Goal: Task Accomplishment & Management: Use online tool/utility

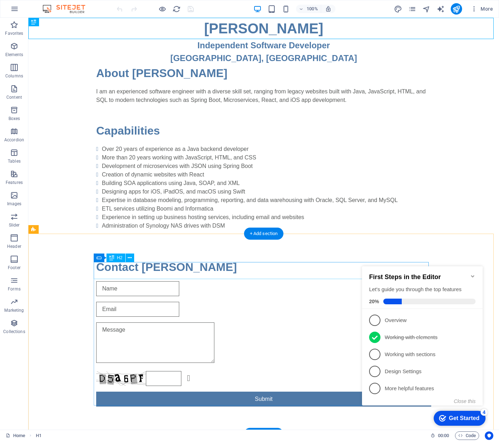
click at [396, 274] on icon "Minimize checklist" at bounding box center [473, 277] width 6 height 6
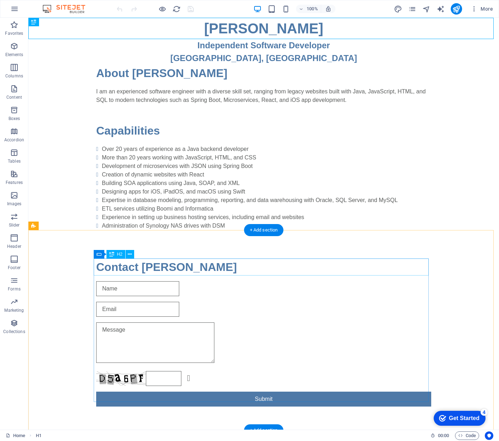
click at [396, 414] on div "checkmark Get Started 4" at bounding box center [460, 418] width 52 height 15
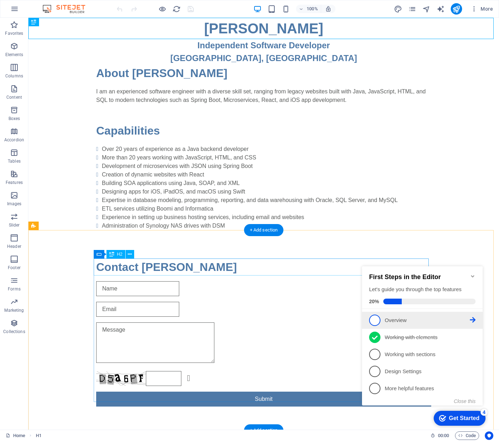
click at [396, 318] on p "Overview - incomplete" at bounding box center [427, 320] width 85 height 7
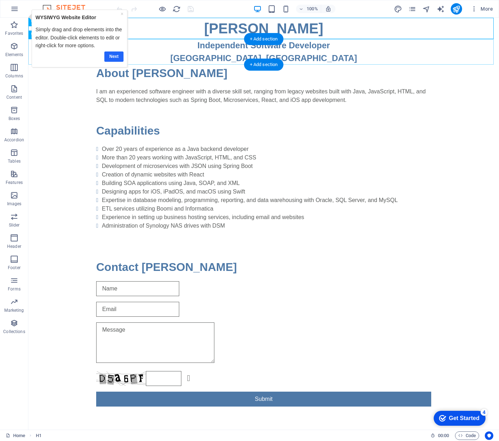
click at [119, 54] on link "Next" at bounding box center [113, 57] width 19 height 10
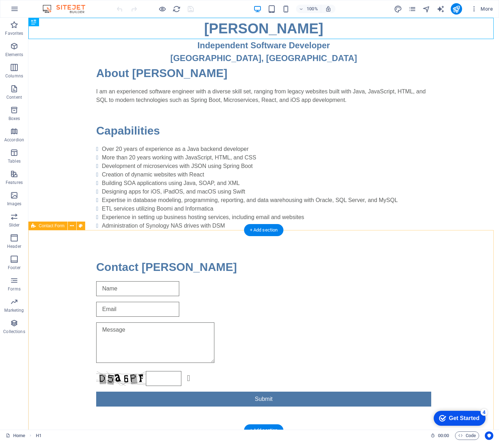
click at [396, 416] on div "Get Started" at bounding box center [464, 418] width 31 height 6
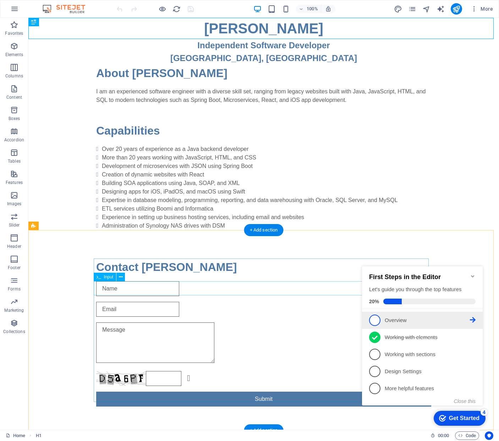
click at [375, 317] on span "1" at bounding box center [374, 320] width 11 height 11
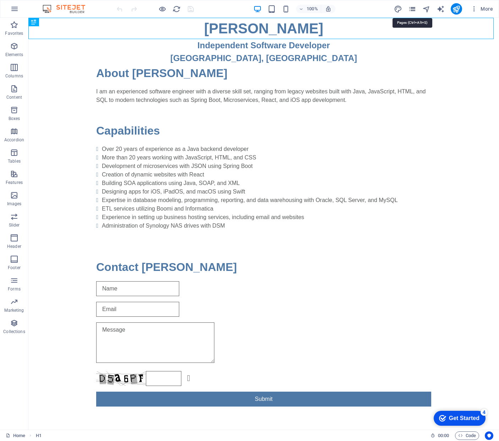
click at [396, 6] on icon "pages" at bounding box center [412, 9] width 8 height 8
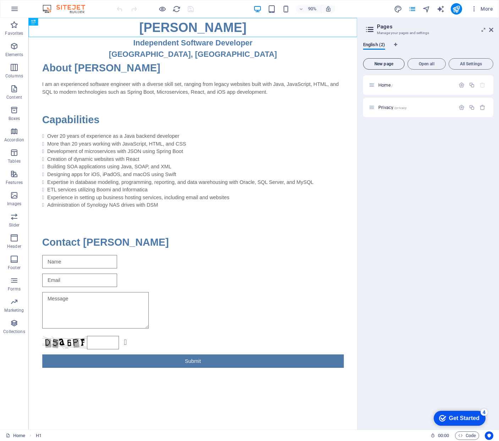
click at [393, 63] on span "New page" at bounding box center [384, 64] width 35 height 4
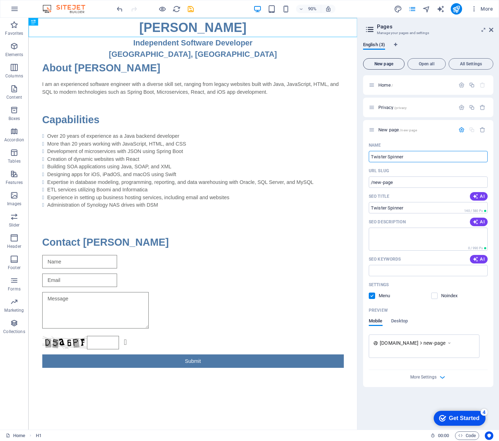
type input "Twister Spinner"
type input "/twister-spinner"
click at [396, 141] on div "Name" at bounding box center [428, 145] width 119 height 11
click at [396, 320] on span "Desktop" at bounding box center [399, 322] width 17 height 10
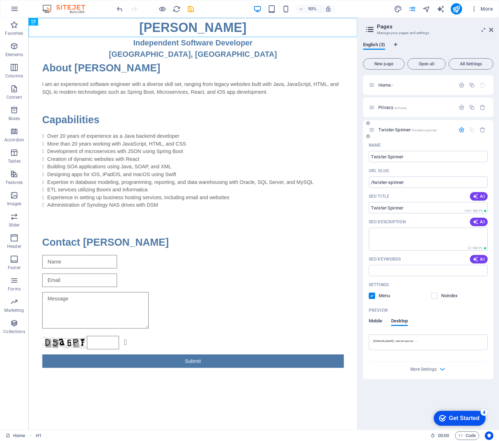
click at [375, 319] on span "Mobile" at bounding box center [376, 322] width 14 height 10
click at [396, 30] on icon at bounding box center [491, 30] width 4 height 6
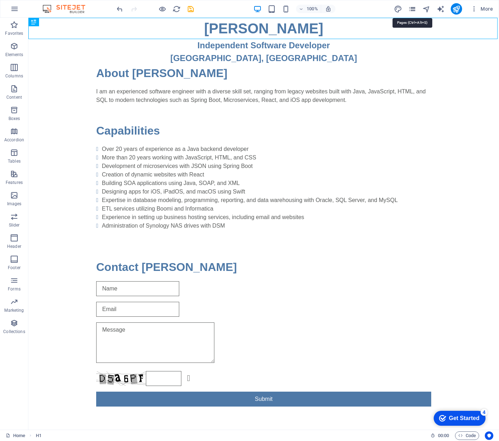
click at [396, 7] on icon "pages" at bounding box center [412, 9] width 8 height 8
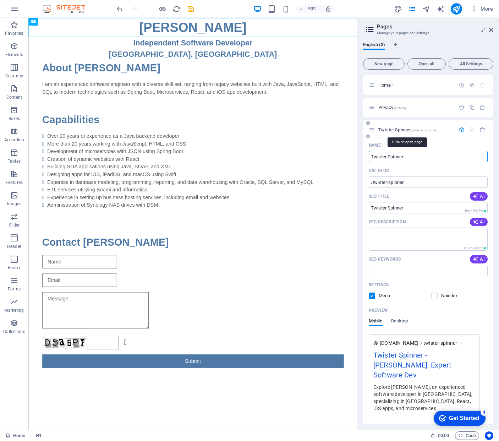
click at [396, 130] on span "Twister Spinner /twister-spinner" at bounding box center [408, 129] width 58 height 5
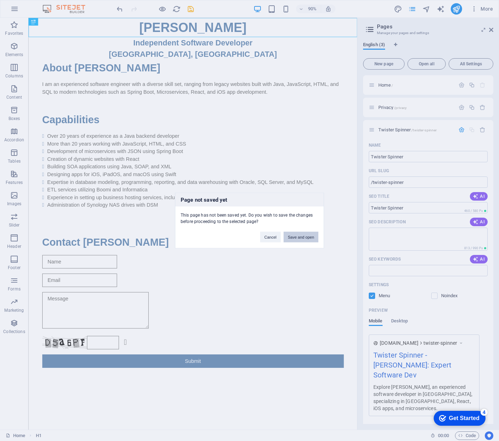
click at [307, 236] on button "Save and open" at bounding box center [301, 237] width 35 height 11
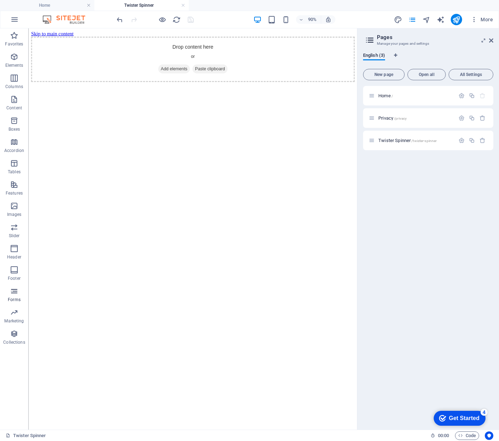
click at [13, 290] on icon "button" at bounding box center [14, 291] width 9 height 9
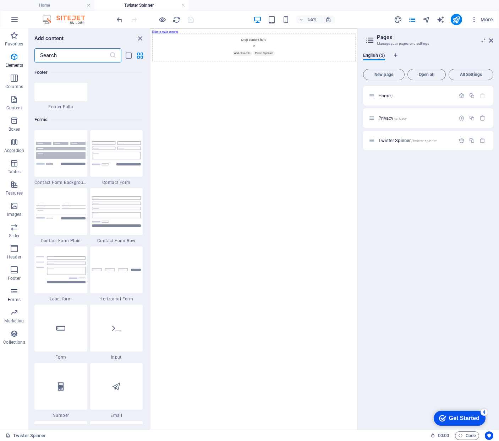
scroll to position [5186, 0]
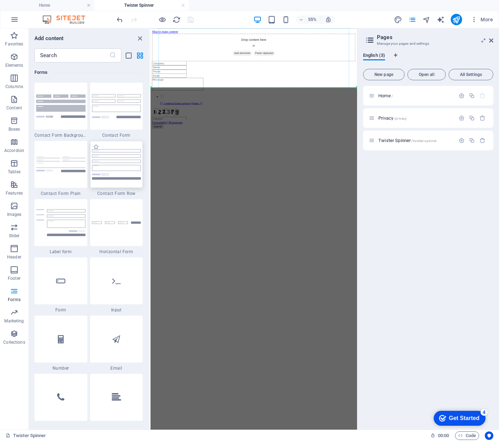
select select "rem"
select select "preset-contact-form-v3-row"
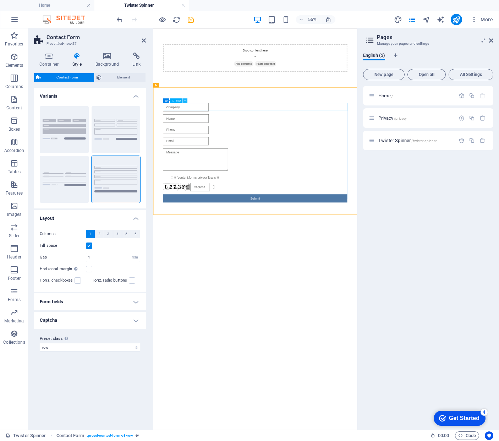
click at [185, 102] on icon at bounding box center [185, 101] width 2 height 4
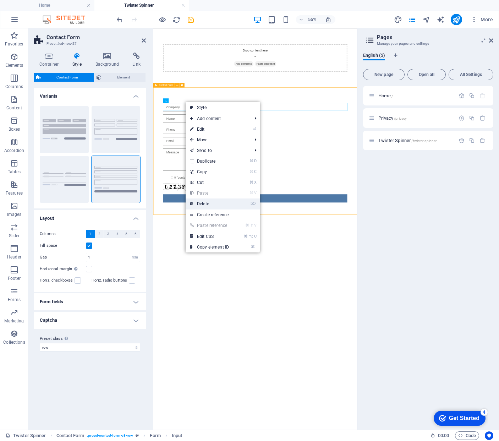
click at [217, 201] on link "⌦ Delete" at bounding box center [210, 204] width 48 height 11
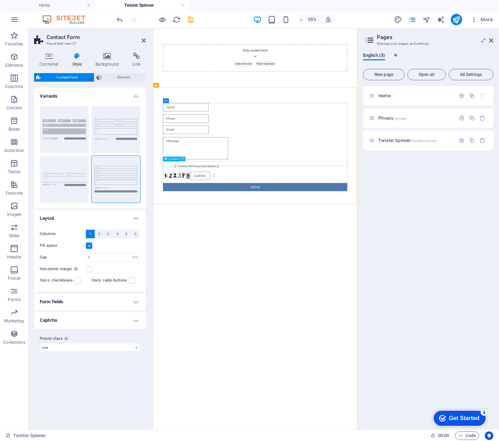
click at [184, 158] on icon at bounding box center [183, 159] width 2 height 4
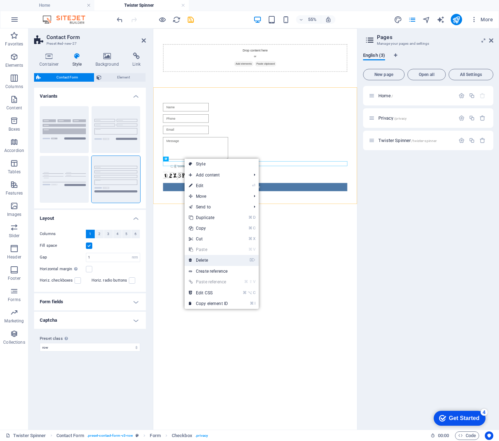
click at [225, 259] on link "⌦ Delete" at bounding box center [209, 260] width 48 height 11
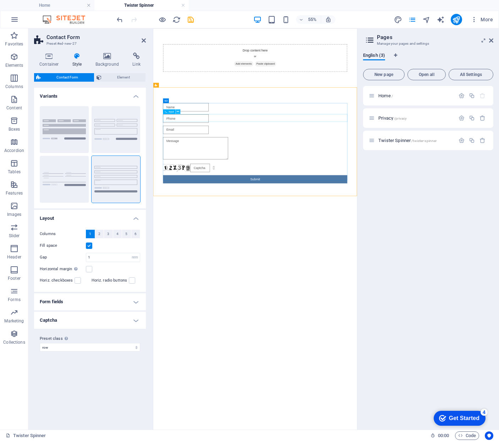
click at [179, 111] on icon at bounding box center [178, 112] width 2 height 4
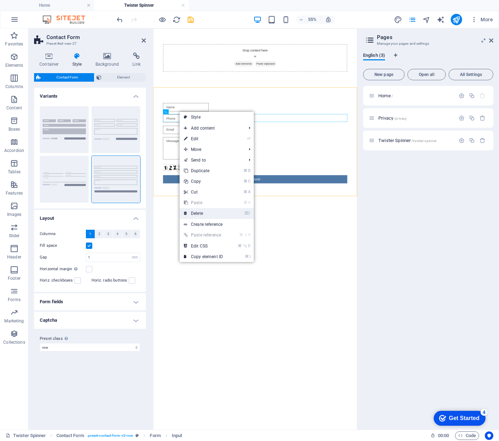
click at [221, 213] on link "⌦ Delete" at bounding box center [204, 213] width 48 height 11
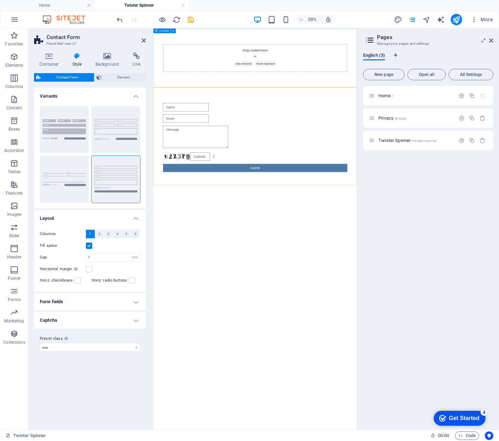
click at [316, 92] on span "Add elements" at bounding box center [318, 93] width 35 height 10
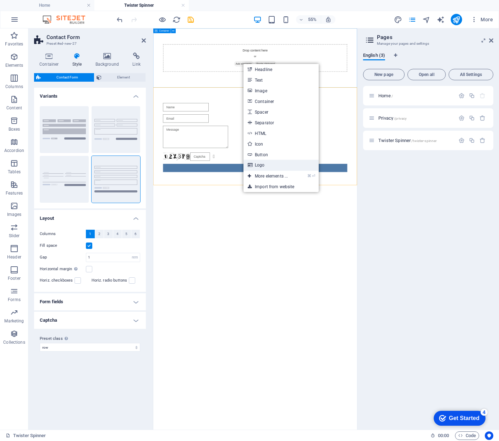
click at [274, 165] on link "Logo" at bounding box center [281, 165] width 75 height 11
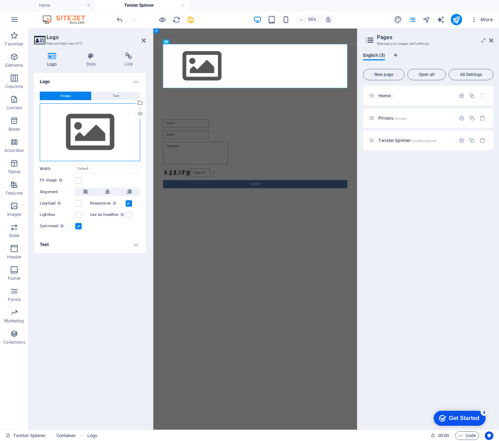
click at [92, 135] on div "Drag files here, click to choose files or select files from Files or our free s…" at bounding box center [90, 132] width 101 height 58
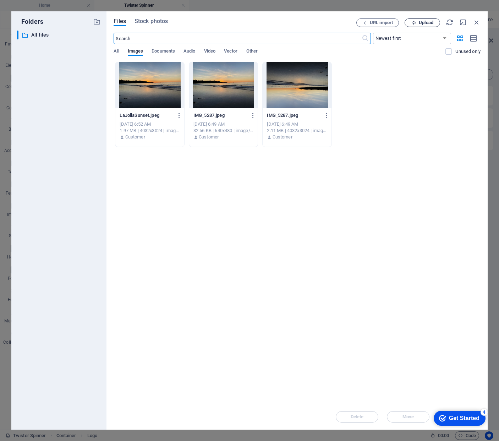
click at [396, 23] on span "Upload" at bounding box center [426, 23] width 15 height 4
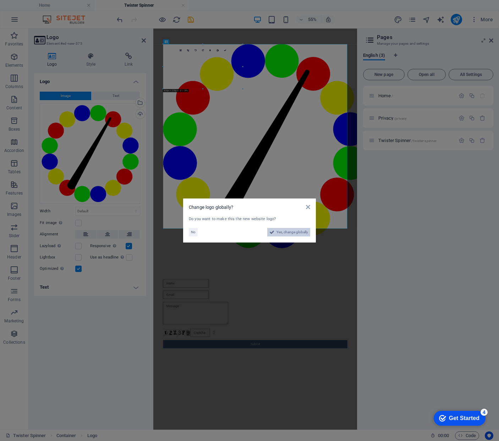
click at [296, 231] on span "Yes, change globally" at bounding box center [293, 232] width 32 height 9
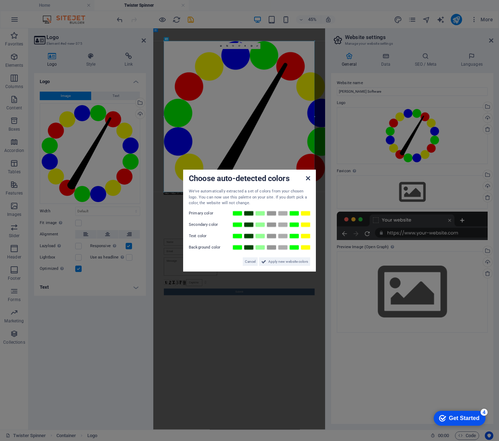
click at [309, 178] on icon at bounding box center [308, 178] width 4 height 6
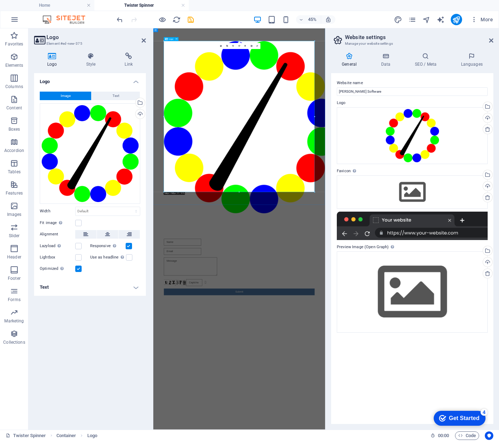
drag, startPoint x: 509, startPoint y: 390, endPoint x: 469, endPoint y: 221, distance: 173.9
click at [396, 390] on div at bounding box center [344, 248] width 335 height 383
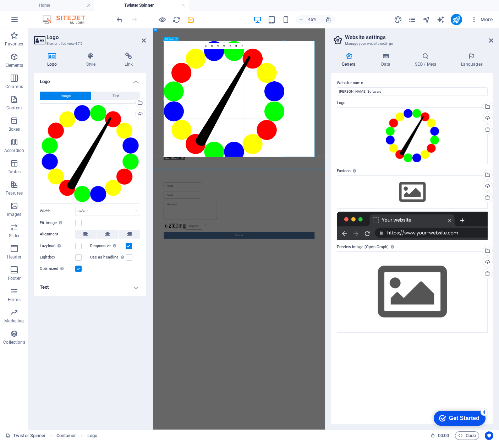
drag, startPoint x: 315, startPoint y: 193, endPoint x: 247, endPoint y: 96, distance: 118.6
type input "754"
select select "px"
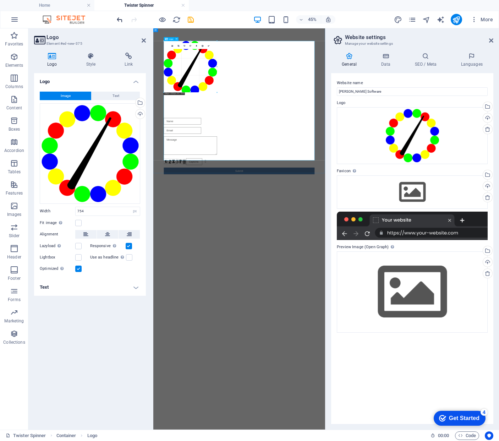
drag, startPoint x: 285, startPoint y: 156, endPoint x: 122, endPoint y: 22, distance: 210.4
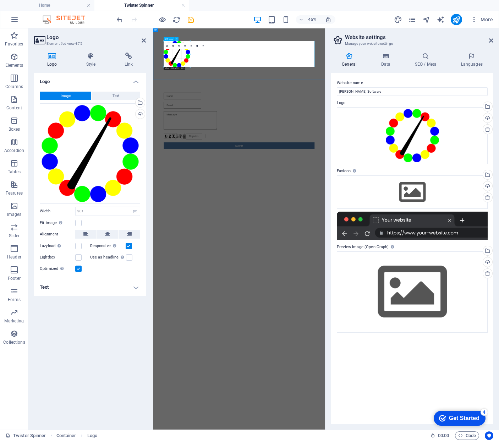
drag, startPoint x: 213, startPoint y: 87, endPoint x: 163, endPoint y: 56, distance: 59.0
type input "164"
click at [374, 326] on html "Skip to main content Unreadable? Regenerate Submit" at bounding box center [344, 176] width 382 height 297
click at [396, 77] on div at bounding box center [344, 85] width 382 height 115
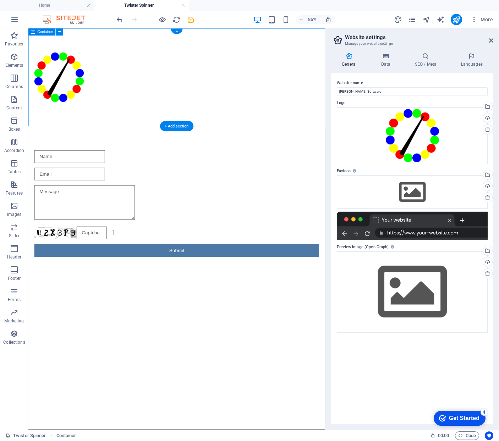
click at [177, 31] on div "+" at bounding box center [177, 31] width 12 height 5
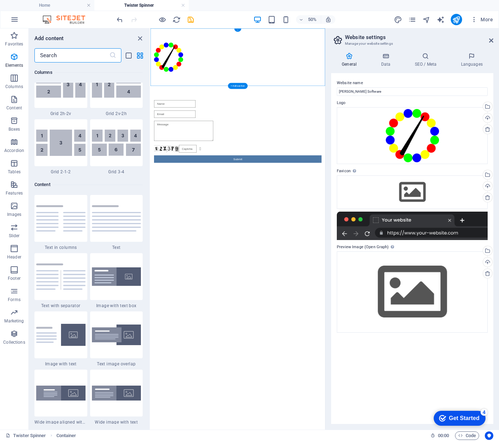
scroll to position [1243, 0]
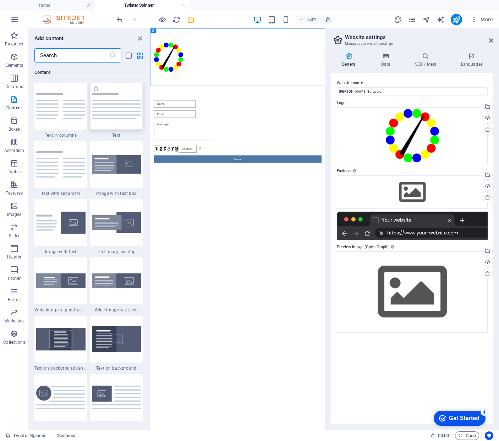
click at [128, 111] on img at bounding box center [116, 106] width 49 height 26
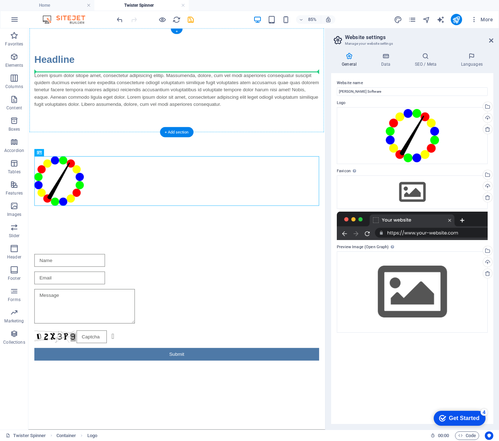
drag, startPoint x: 98, startPoint y: 217, endPoint x: 70, endPoint y: 100, distance: 120.7
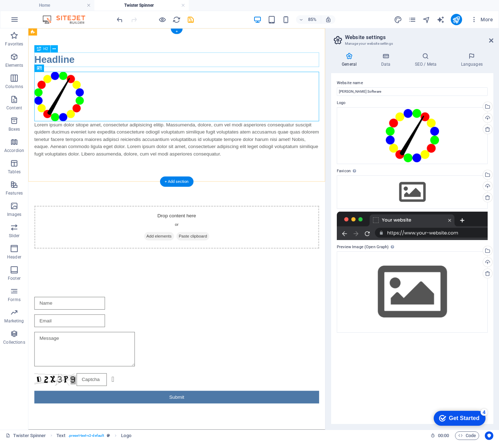
click at [55, 61] on div "Headline" at bounding box center [203, 65] width 335 height 17
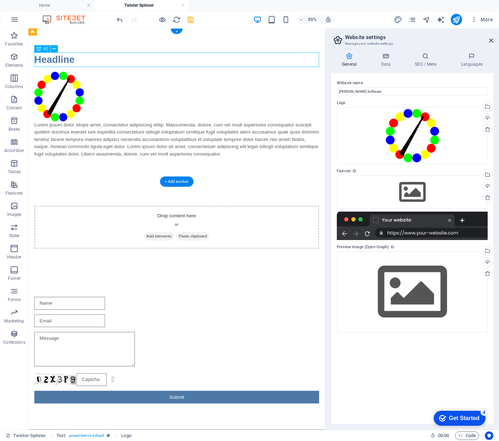
click at [55, 61] on div "Headline" at bounding box center [203, 65] width 335 height 17
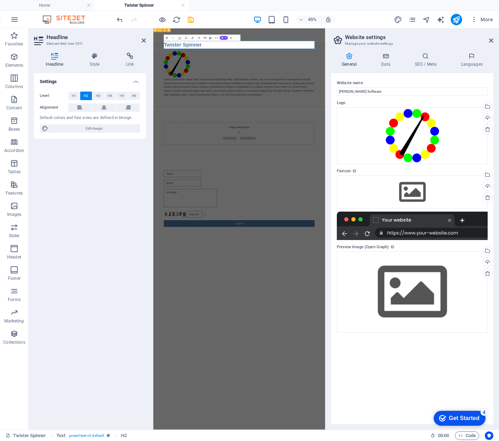
click at [396, 185] on div "Twister Spinner Lorem ipsum dolor sitope amet, consectetur adipisicing elitip. …" at bounding box center [344, 118] width 382 height 180
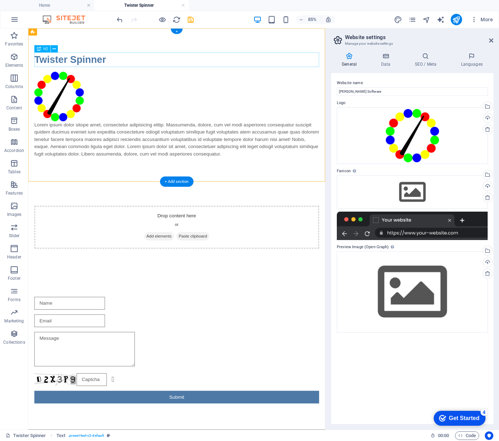
click at [117, 64] on div "Twister Spinner" at bounding box center [203, 65] width 335 height 17
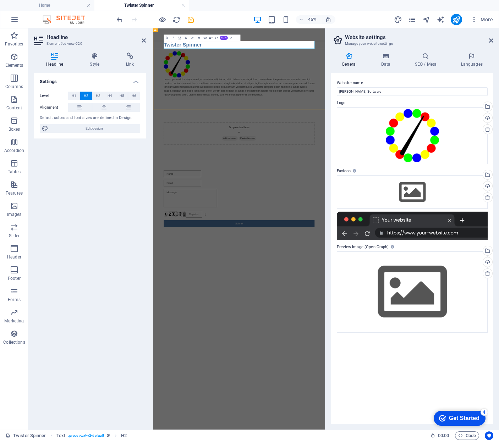
click at [294, 67] on h2 "Twister Spinner" at bounding box center [344, 65] width 335 height 17
click at [374, 441] on html "Skip to main content Twister Spinner Support Lorem ipsum dolor sitope amet, con…" at bounding box center [344, 263] width 382 height 470
click at [287, 64] on h2 "Twister Spinner Support" at bounding box center [344, 65] width 335 height 17
click at [381, 441] on html "Skip to main content Twister Spinner ​Feedback and Support Lorem ipsum dolor si…" at bounding box center [344, 263] width 382 height 470
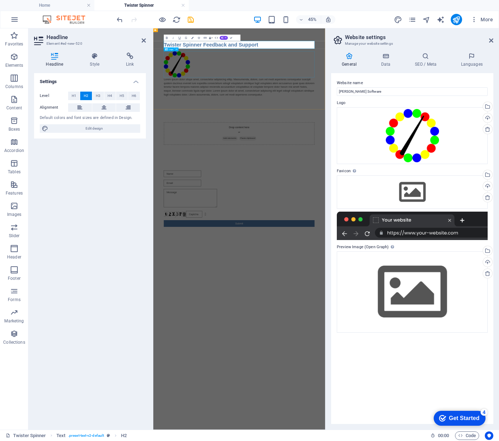
click at [396, 107] on div at bounding box center [344, 109] width 335 height 58
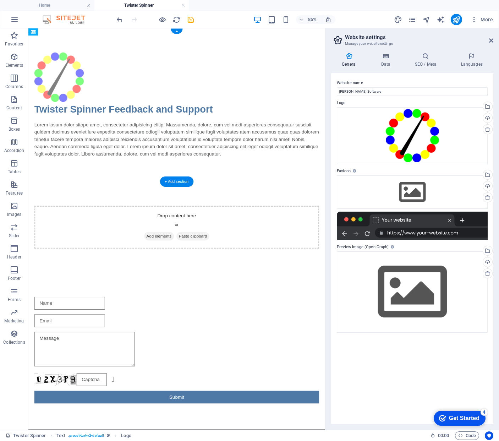
drag, startPoint x: 61, startPoint y: 109, endPoint x: 43, endPoint y: 79, distance: 35.9
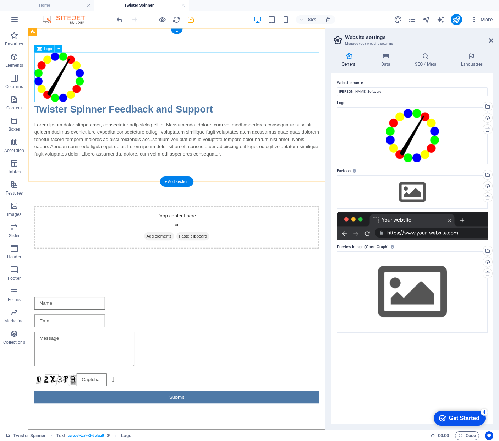
click at [149, 78] on div at bounding box center [203, 86] width 335 height 58
click at [102, 159] on div "Lorem ipsum dolor sitope amet, consectetur adipisicing elitip. Massumenda, dolo…" at bounding box center [203, 159] width 335 height 43
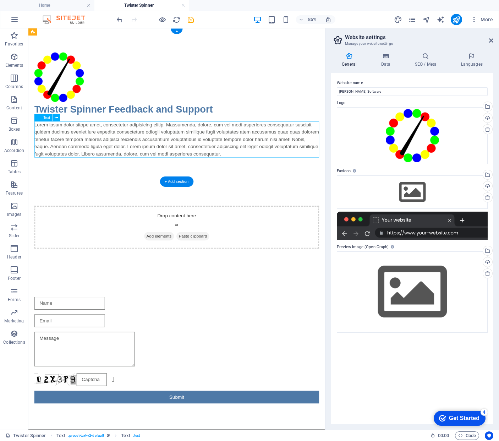
click at [102, 159] on div "Lorem ipsum dolor sitope amet, consectetur adipisicing elitip. Massumenda, dolo…" at bounding box center [203, 159] width 335 height 43
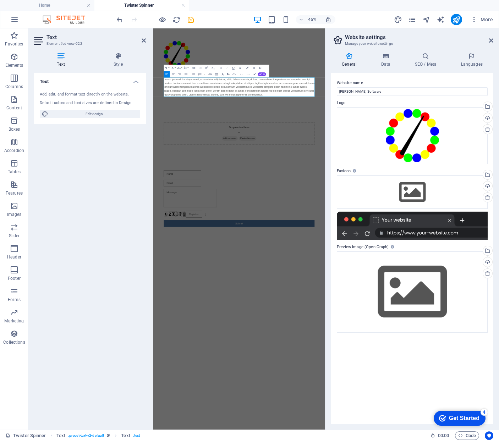
click at [305, 441] on html "Skip to main content Twister Spinner Feedback and Support Lorem ipsum dolor sit…" at bounding box center [344, 263] width 382 height 470
click at [396, 114] on div "Twister Spinner Feedback and Support Lorem ipsum dolor sitope amet, consectetur…" at bounding box center [344, 118] width 382 height 180
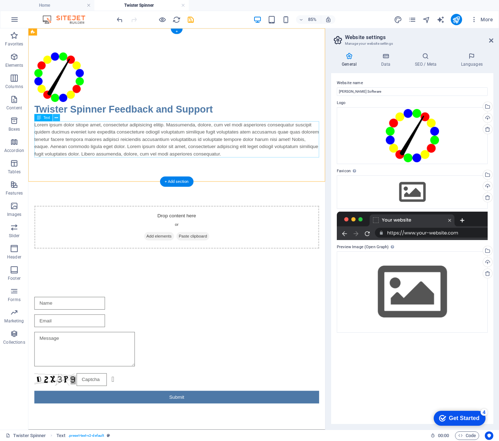
click at [56, 118] on icon at bounding box center [56, 118] width 3 height 6
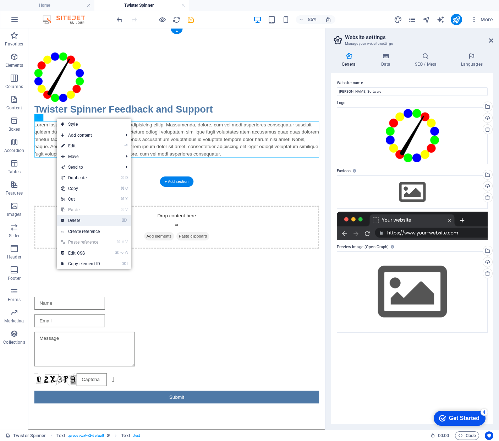
click at [86, 218] on link "⌦ Delete" at bounding box center [81, 220] width 48 height 11
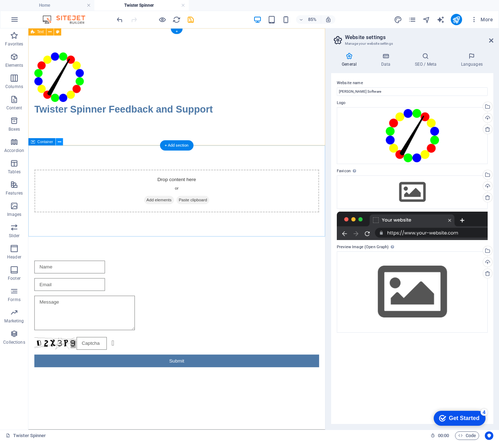
click at [60, 140] on icon at bounding box center [59, 142] width 3 height 6
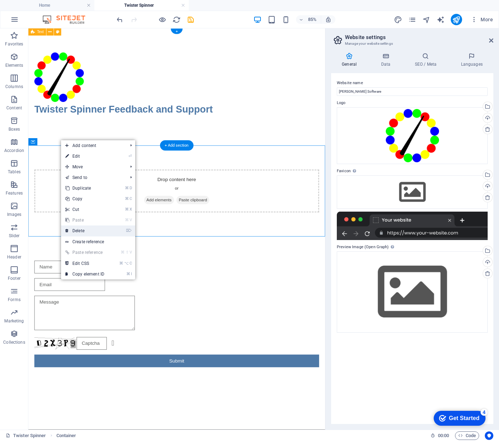
click at [96, 225] on link "⌘ V Paste" at bounding box center [85, 220] width 48 height 11
click at [95, 228] on link "⌦ Delete" at bounding box center [85, 231] width 48 height 11
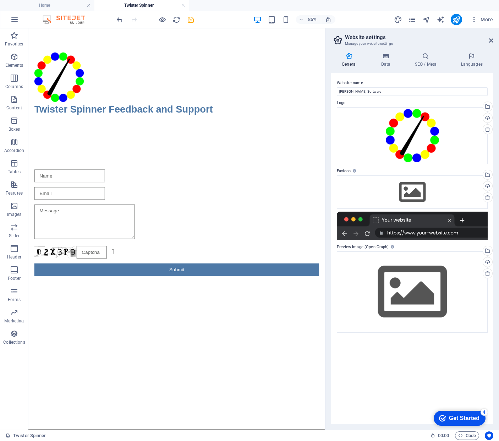
click at [246, 348] on html "Skip to main content Twister Spinner Feedback and Support Unreadable? Regenerat…" at bounding box center [203, 188] width 350 height 320
click at [14, 77] on icon "button" at bounding box center [14, 78] width 9 height 9
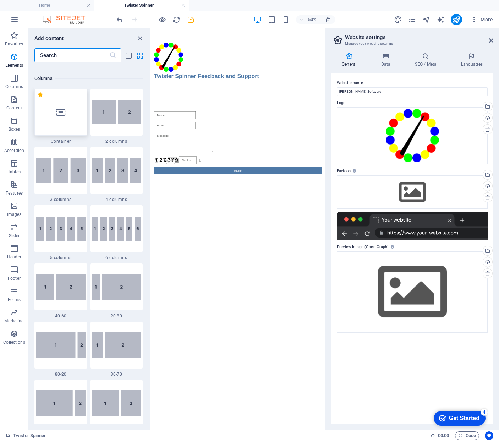
scroll to position [352, 0]
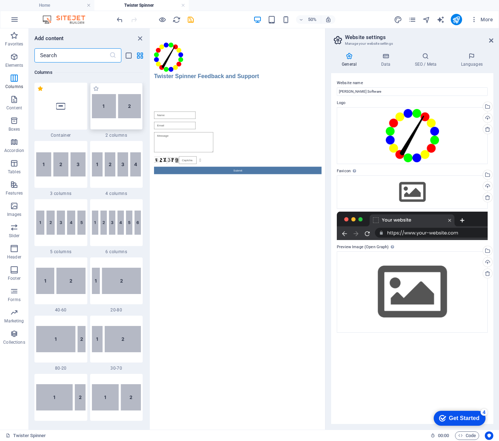
click at [123, 109] on img at bounding box center [116, 106] width 49 height 24
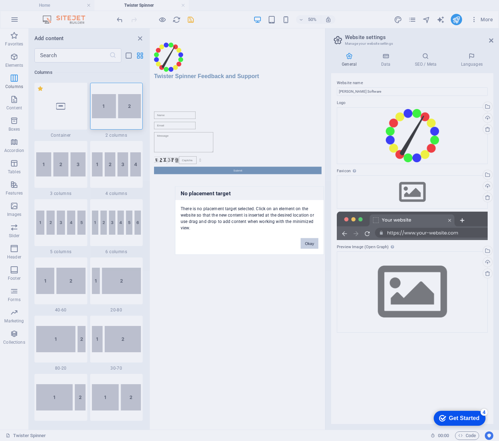
click at [310, 242] on button "Okay" at bounding box center [310, 243] width 18 height 11
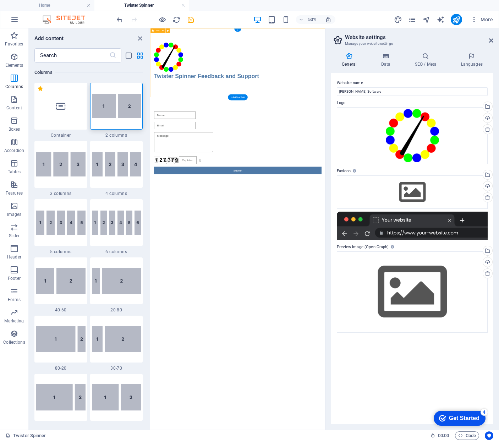
click at [205, 43] on div "Twister Spinner Feedback and Support" at bounding box center [326, 97] width 350 height 138
click at [127, 105] on img at bounding box center [116, 106] width 49 height 24
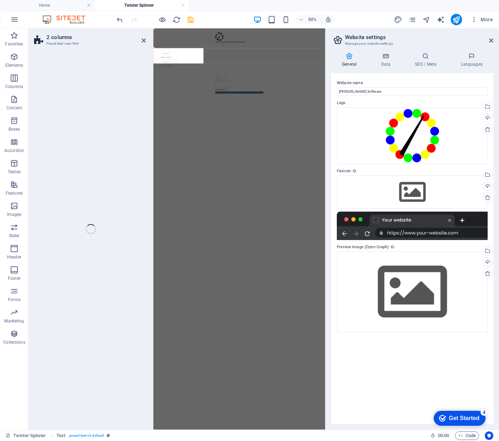
select select "rem"
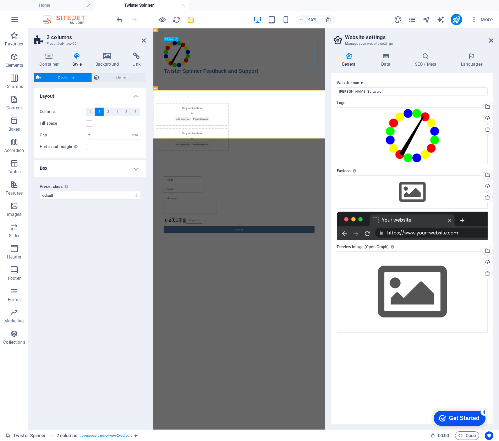
click at [214, 91] on div at bounding box center [344, 86] width 335 height 58
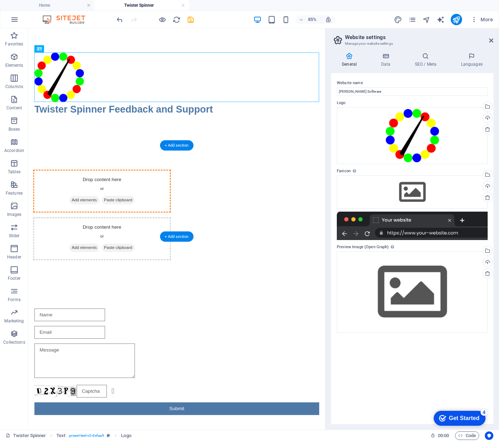
drag, startPoint x: 88, startPoint y: 86, endPoint x: 124, endPoint y: 218, distance: 136.9
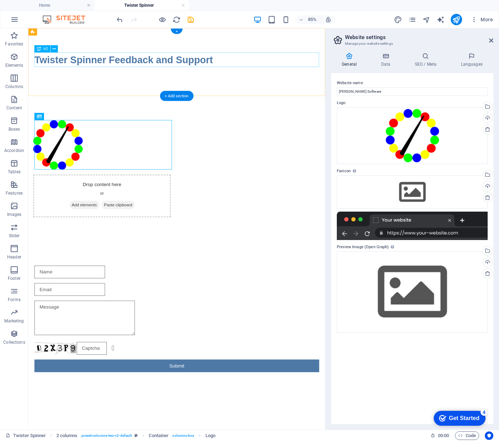
click at [65, 64] on div "Twister Spinner Feedback and Support" at bounding box center [203, 65] width 335 height 17
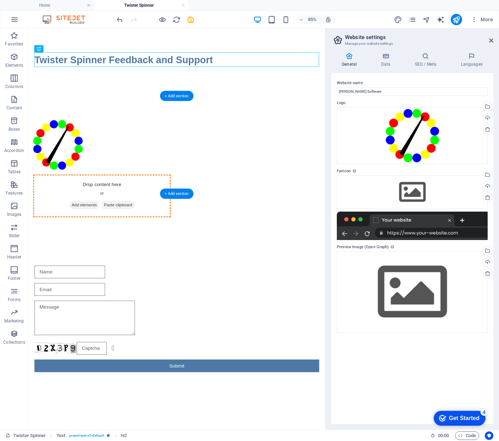
drag, startPoint x: 88, startPoint y: 64, endPoint x: 281, endPoint y: 153, distance: 213.1
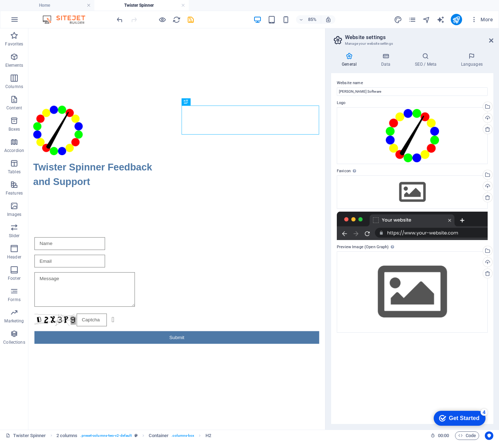
click at [309, 413] on html "Skip to main content Twister Spinner Feedback and Support Unreadable? Regenerat…" at bounding box center [203, 228] width 350 height 400
click at [13, 80] on icon "button" at bounding box center [14, 78] width 9 height 9
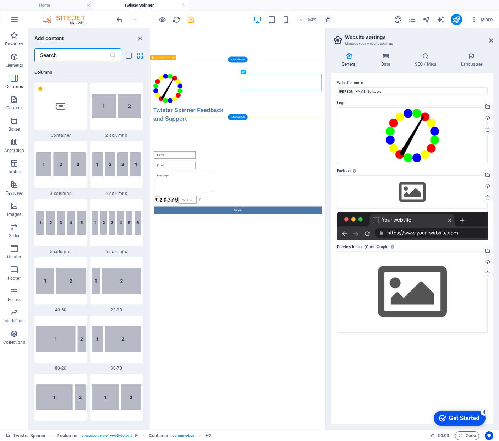
click at [160, 57] on span "2 columns" at bounding box center [161, 57] width 10 height 2
click at [174, 57] on icon at bounding box center [174, 58] width 2 height 4
select select "rem"
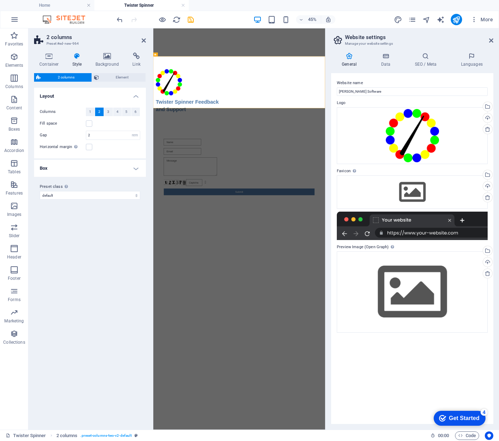
click at [137, 168] on h4 "Box" at bounding box center [90, 168] width 112 height 17
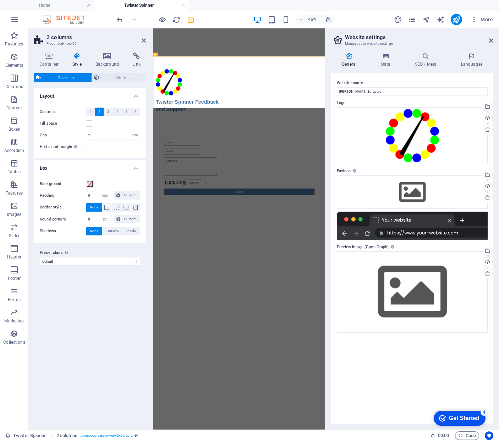
click at [100, 318] on div "Variants Default Layout Columns 1 2 3 4 5 6 Fill space Gap 2 px rem % vw vh Hor…" at bounding box center [90, 256] width 112 height 336
click at [243, 63] on div at bounding box center [344, 59] width 382 height 63
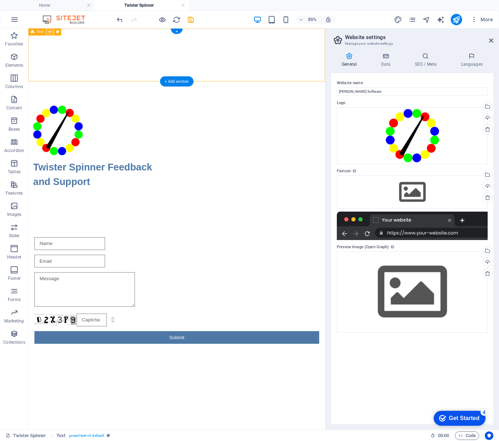
click at [51, 32] on icon at bounding box center [50, 32] width 3 height 6
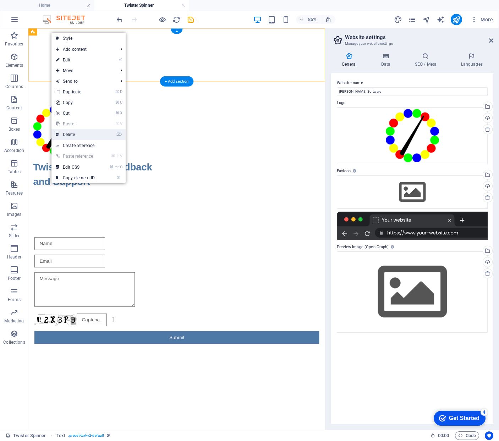
click at [95, 133] on link "⌦ Delete" at bounding box center [76, 134] width 48 height 11
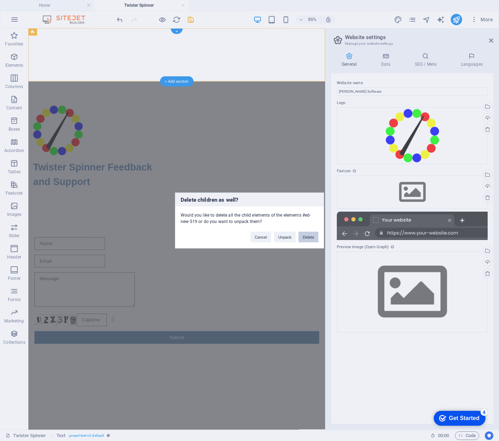
click at [309, 236] on button "Delete" at bounding box center [309, 237] width 20 height 11
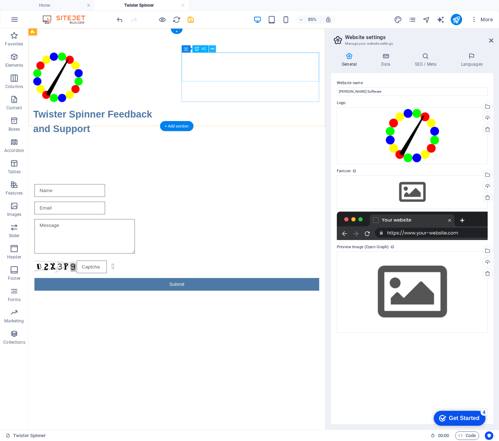
click at [212, 48] on icon at bounding box center [212, 49] width 3 height 6
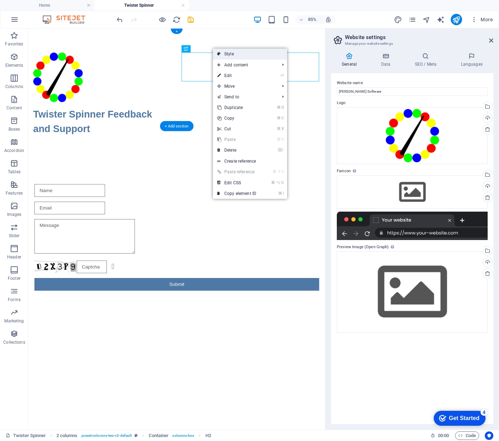
click at [237, 53] on link "Style" at bounding box center [250, 54] width 74 height 11
select select "rem"
select select "px"
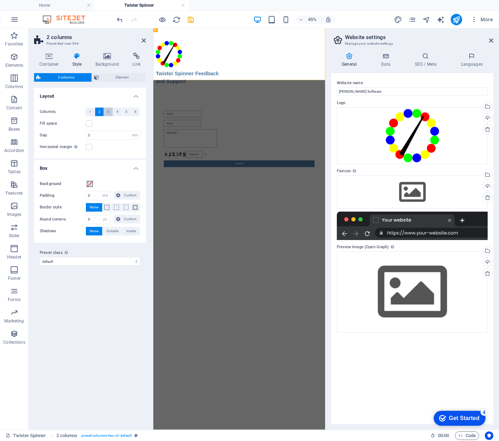
click at [109, 109] on span "3" at bounding box center [108, 112] width 2 height 9
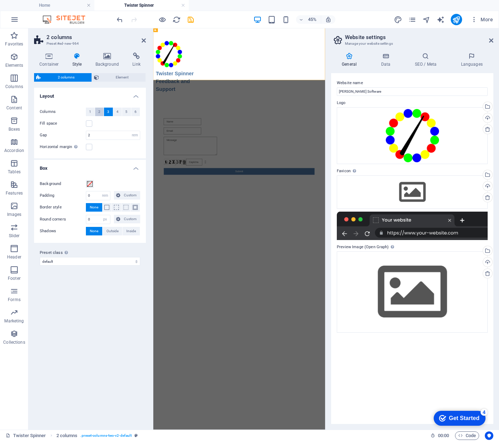
click at [100, 110] on span "2" at bounding box center [99, 112] width 2 height 9
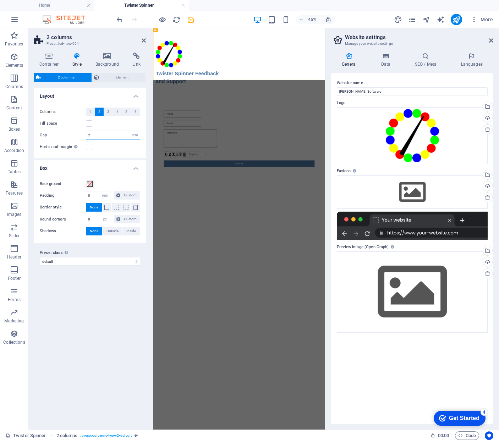
click at [115, 134] on input "2" at bounding box center [113, 135] width 54 height 9
type input "1"
click at [117, 75] on span "Element" at bounding box center [122, 77] width 43 height 9
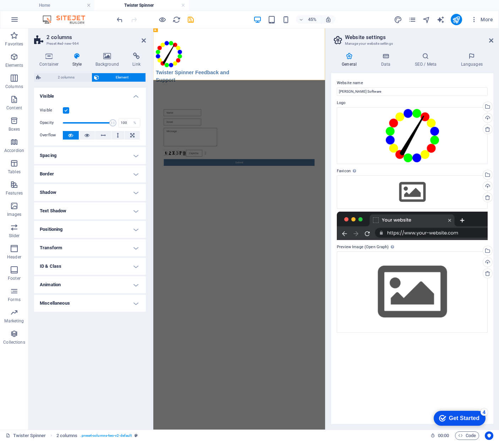
click at [123, 154] on h4 "Spacing" at bounding box center [90, 155] width 112 height 17
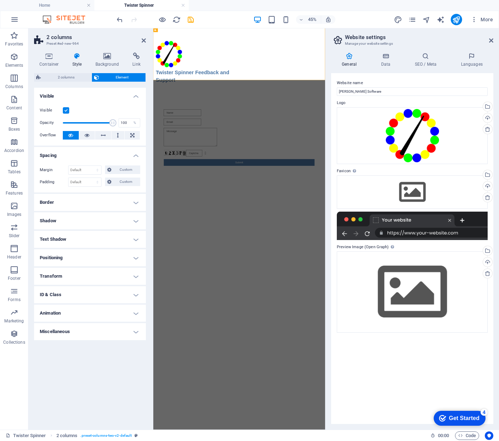
click at [123, 154] on h4 "Spacing" at bounding box center [90, 153] width 112 height 13
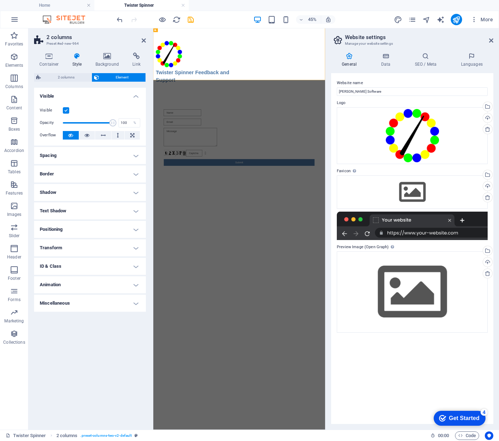
click at [332, 363] on html "Skip to main content Twister Spinner Feedback and Support Unreadable? Regenerat…" at bounding box center [344, 195] width 382 height 334
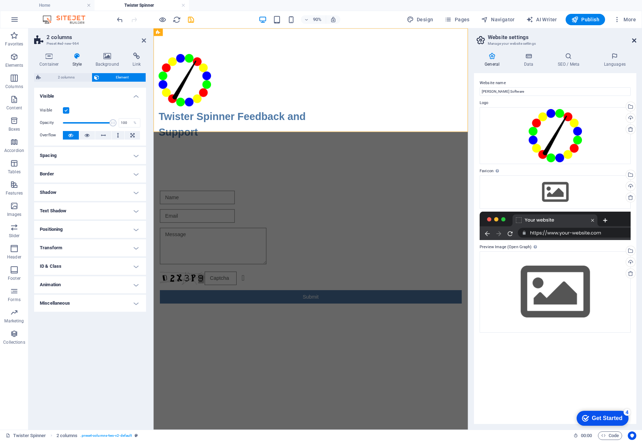
click at [396, 40] on icon at bounding box center [634, 41] width 4 height 6
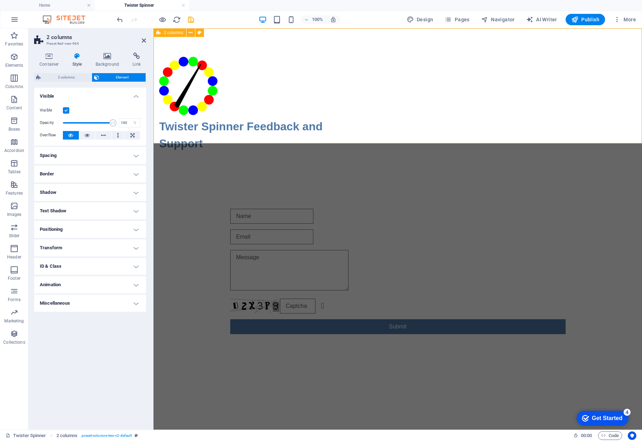
click at [395, 84] on div "Twister Spinner Feedback and Support" at bounding box center [397, 104] width 488 height 152
click at [307, 78] on div at bounding box center [241, 86] width 165 height 58
click at [271, 53] on icon at bounding box center [271, 52] width 4 height 7
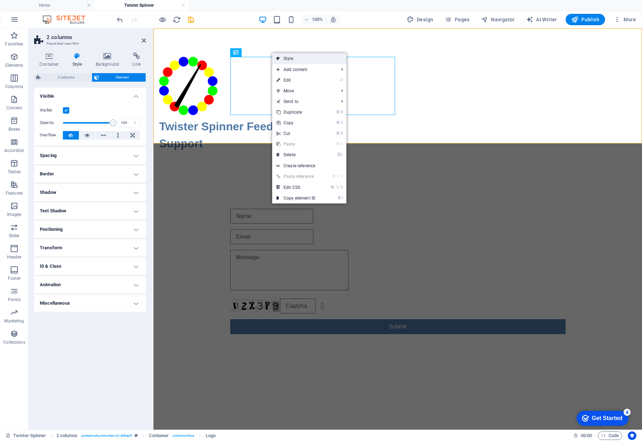
click at [291, 56] on link "Style" at bounding box center [309, 58] width 74 height 11
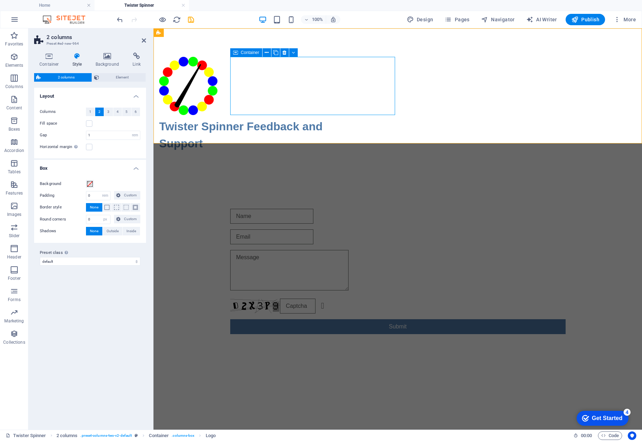
click at [237, 50] on icon at bounding box center [235, 52] width 5 height 9
click at [266, 53] on icon at bounding box center [267, 52] width 4 height 7
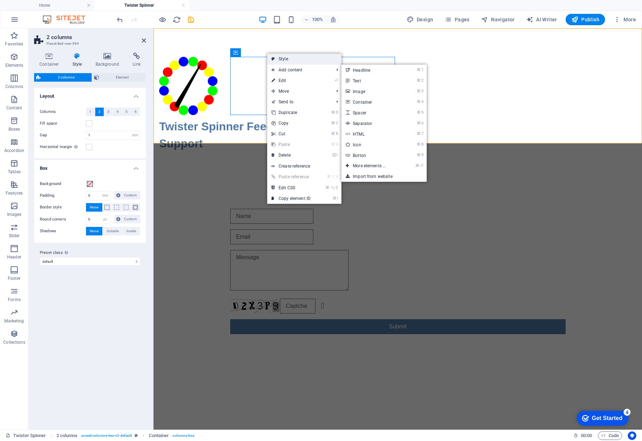
click at [285, 56] on link "Style" at bounding box center [304, 59] width 74 height 11
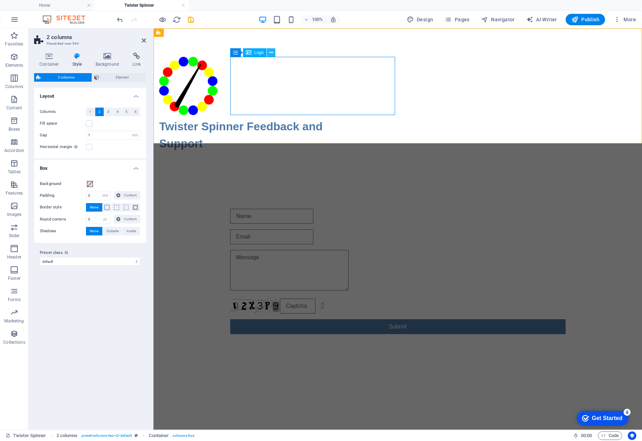
click at [273, 52] on icon at bounding box center [271, 52] width 4 height 7
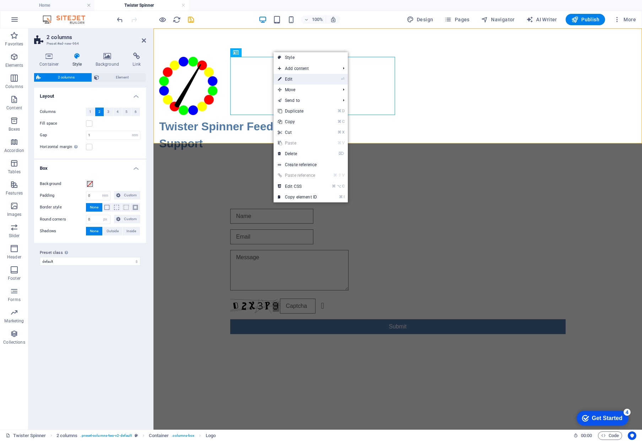
click at [300, 77] on link "⏎ Edit" at bounding box center [298, 79] width 48 height 11
select select "px"
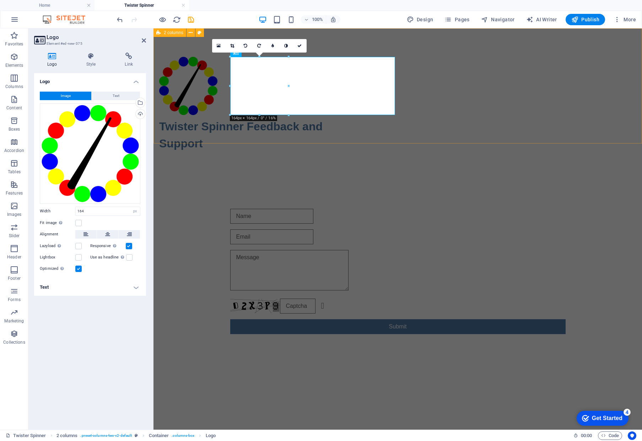
click at [336, 48] on div "Twister Spinner Feedback and Support" at bounding box center [397, 104] width 488 height 152
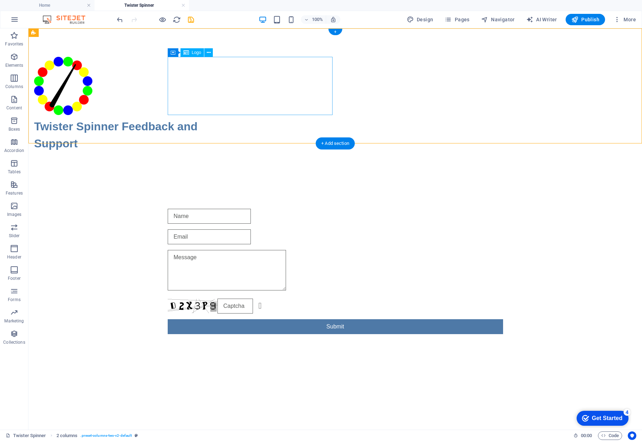
click at [199, 57] on div at bounding box center [116, 86] width 165 height 58
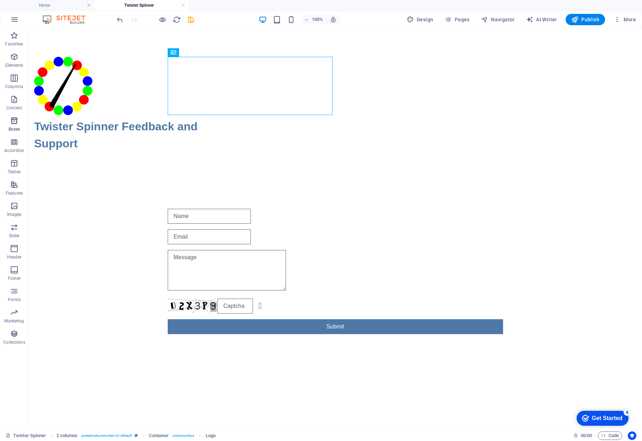
click at [16, 120] on icon "button" at bounding box center [14, 121] width 9 height 9
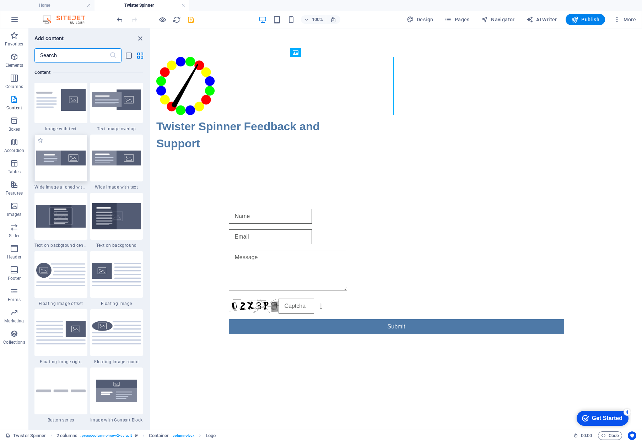
scroll to position [1389, 0]
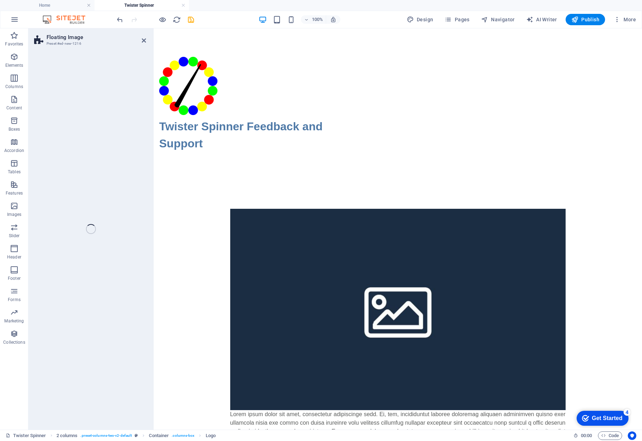
select select "%"
select select "rem"
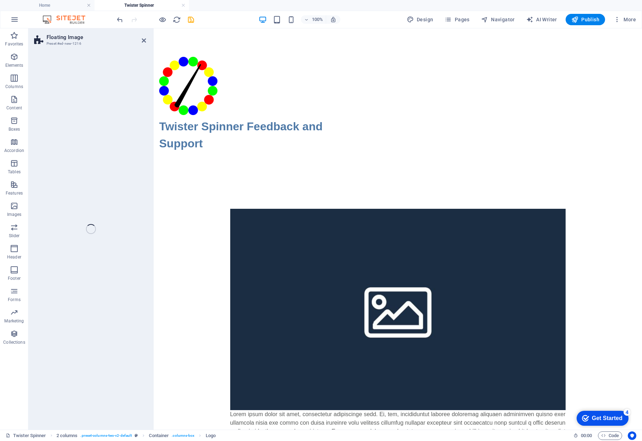
select select "%"
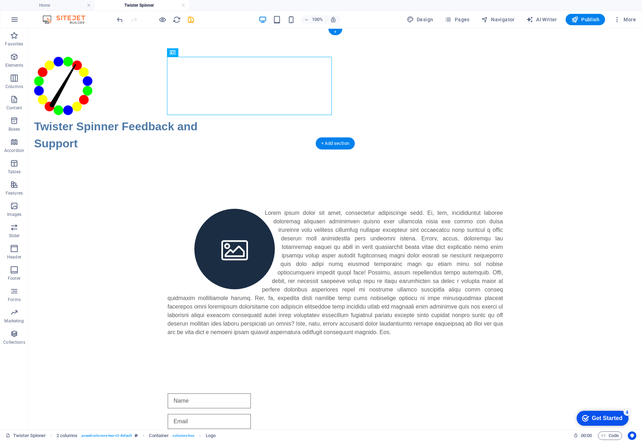
drag, startPoint x: 132, startPoint y: 89, endPoint x: 254, endPoint y: 91, distance: 121.9
click at [199, 91] on div at bounding box center [116, 86] width 165 height 58
drag, startPoint x: 197, startPoint y: 84, endPoint x: 230, endPoint y: 210, distance: 130.4
click at [199, 118] on div "Twister Spinner Feedback and Support" at bounding box center [116, 135] width 165 height 34
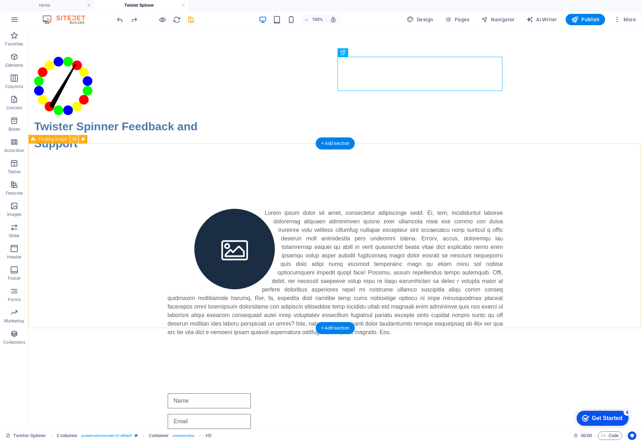
click at [75, 139] on icon at bounding box center [74, 139] width 4 height 7
click at [74, 139] on icon at bounding box center [74, 139] width 4 height 7
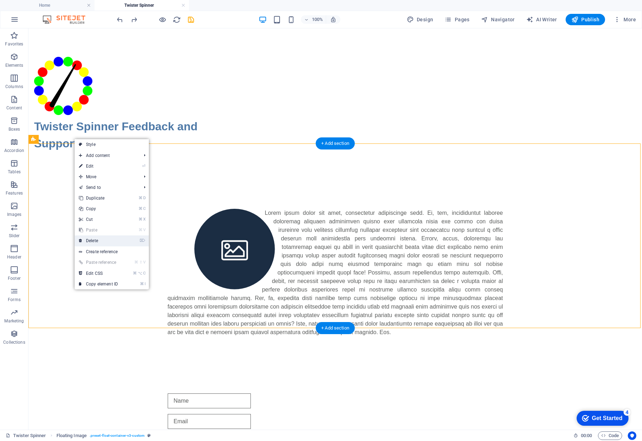
click at [110, 240] on link "⌦ Delete" at bounding box center [99, 241] width 48 height 11
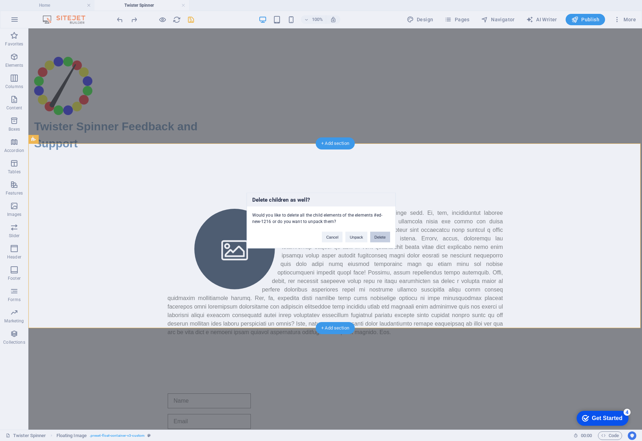
click at [380, 234] on button "Delete" at bounding box center [380, 237] width 20 height 11
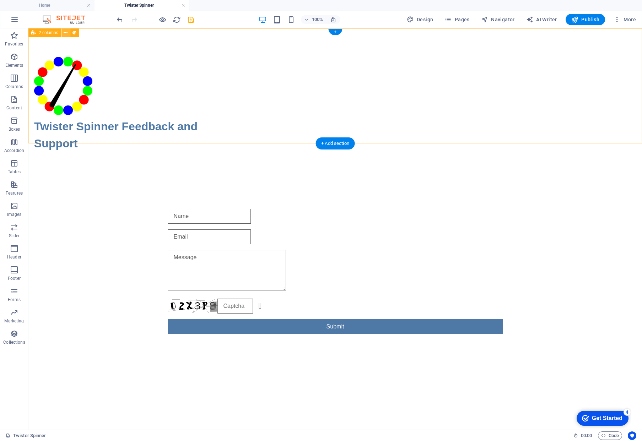
click at [68, 31] on button at bounding box center [65, 32] width 9 height 9
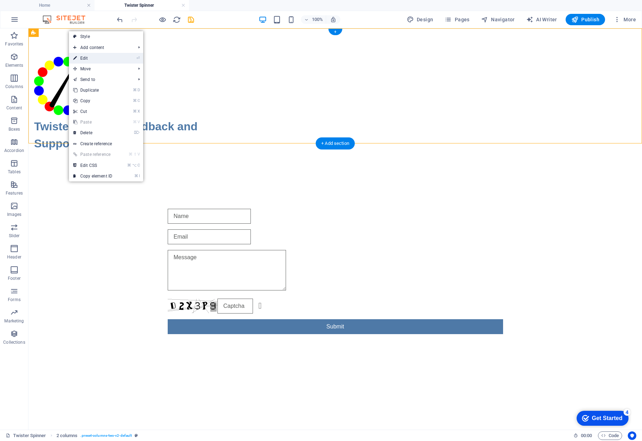
click at [97, 59] on link "⏎ Edit" at bounding box center [93, 58] width 48 height 11
select select "rem"
select select "px"
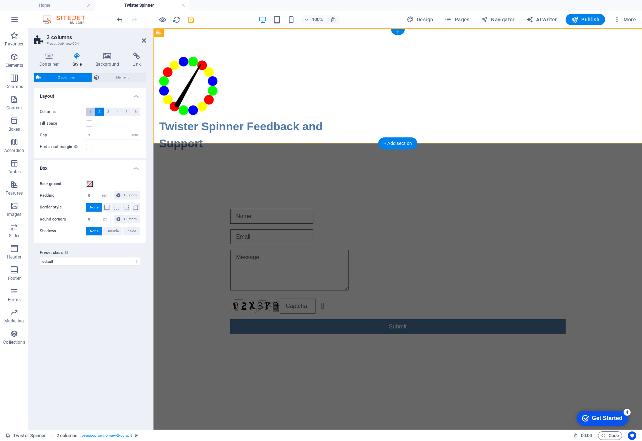
click at [92, 109] on button "1" at bounding box center [90, 112] width 9 height 9
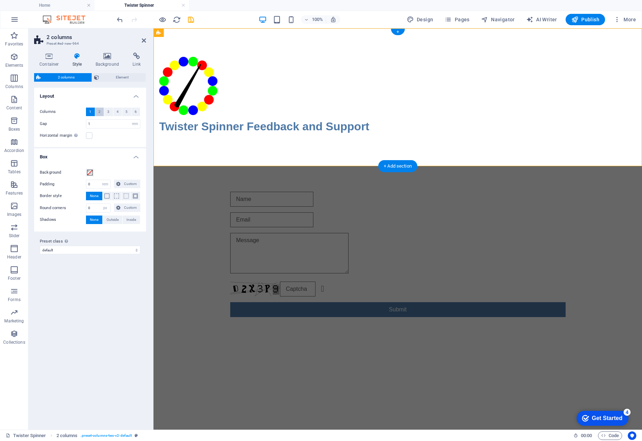
click at [101, 109] on button "2" at bounding box center [99, 112] width 9 height 9
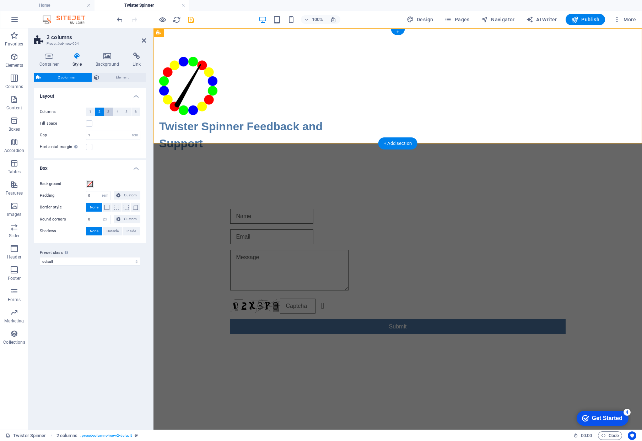
click at [109, 111] on span "3" at bounding box center [108, 112] width 2 height 9
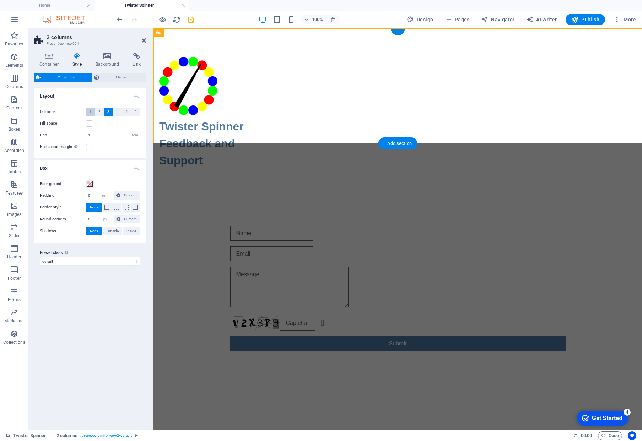
click at [92, 111] on button "1" at bounding box center [90, 112] width 9 height 9
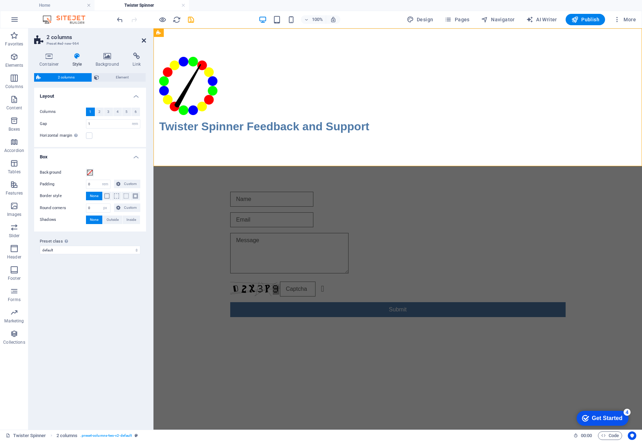
click at [144, 40] on icon at bounding box center [144, 41] width 4 height 6
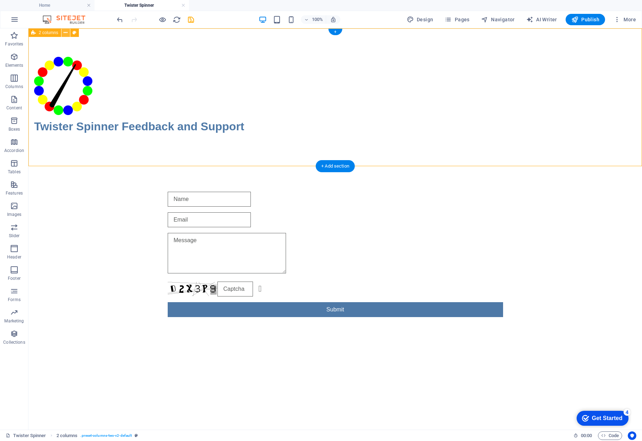
click at [66, 31] on icon at bounding box center [66, 32] width 4 height 7
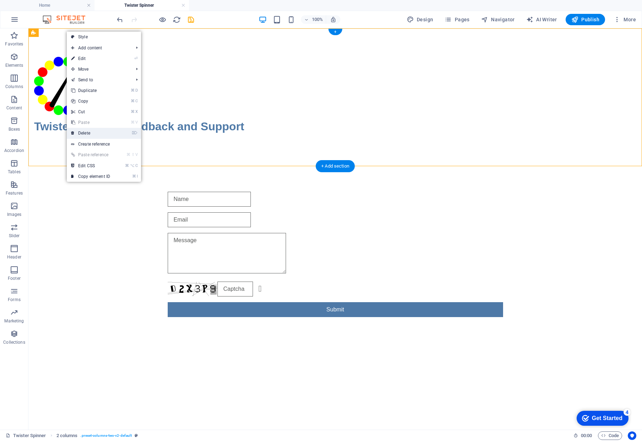
click at [98, 131] on link "⌦ Delete" at bounding box center [91, 133] width 48 height 11
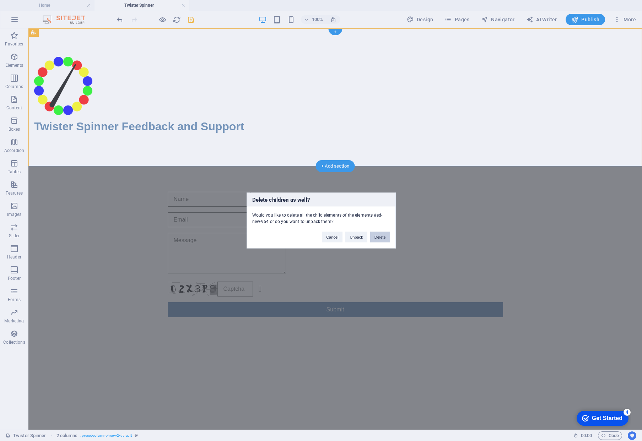
click at [383, 238] on button "Delete" at bounding box center [380, 237] width 20 height 11
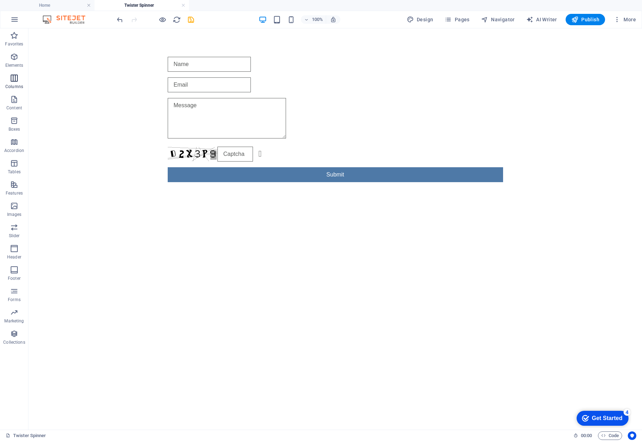
click at [14, 77] on icon "button" at bounding box center [14, 78] width 9 height 9
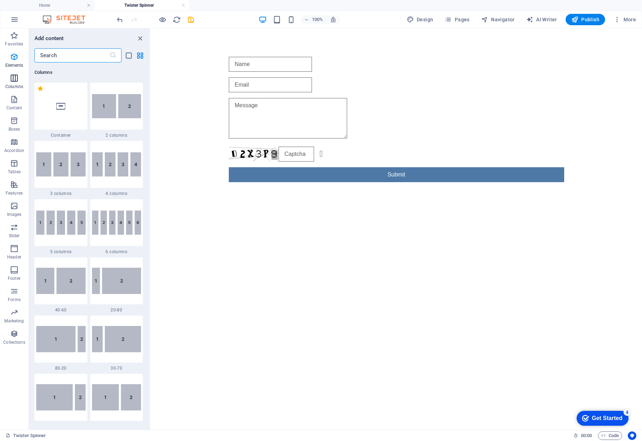
scroll to position [352, 0]
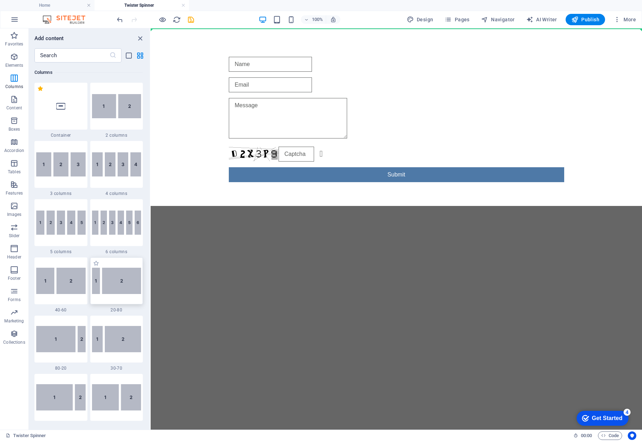
select select "%"
select select "rem"
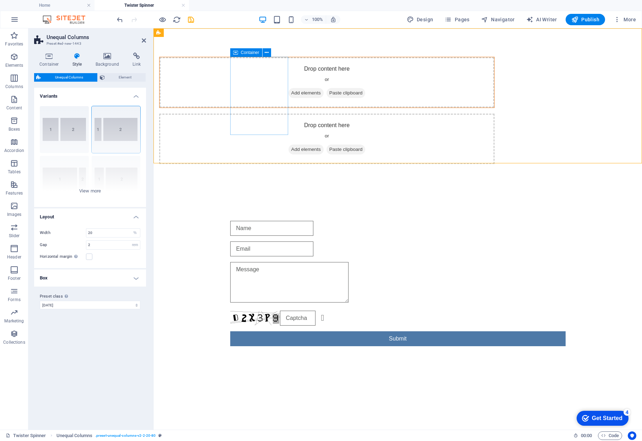
click at [288, 98] on span "Add elements" at bounding box center [305, 93] width 35 height 10
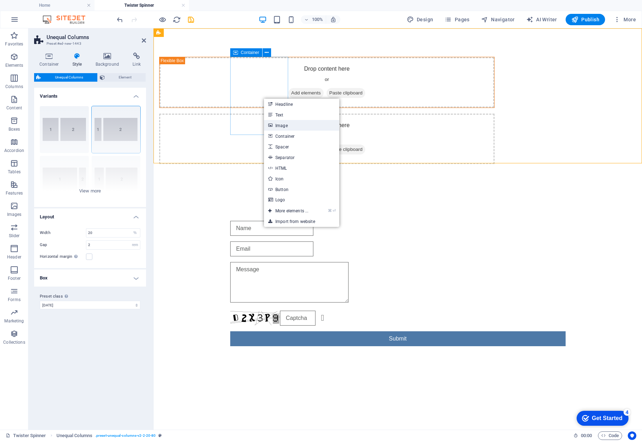
click at [301, 123] on link "Image" at bounding box center [301, 125] width 75 height 11
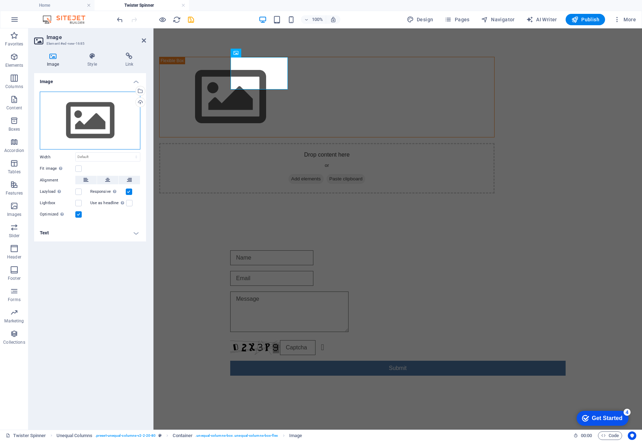
click at [91, 114] on div "Drag files here, click to choose files or select files from Files or our free s…" at bounding box center [90, 121] width 101 height 58
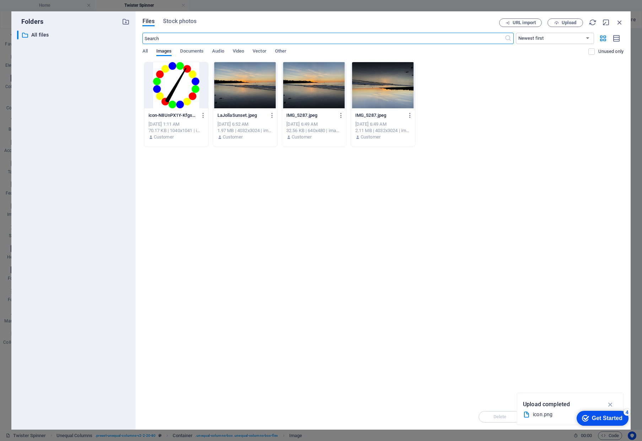
click at [174, 81] on div at bounding box center [176, 85] width 64 height 46
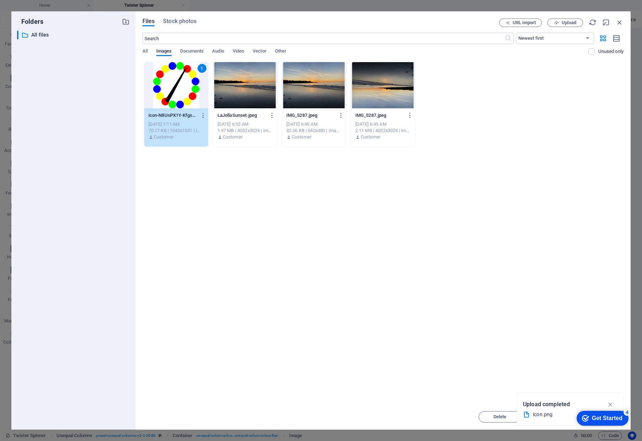
click at [175, 81] on div "1" at bounding box center [176, 85] width 64 height 46
click at [175, 81] on div at bounding box center [176, 85] width 64 height 46
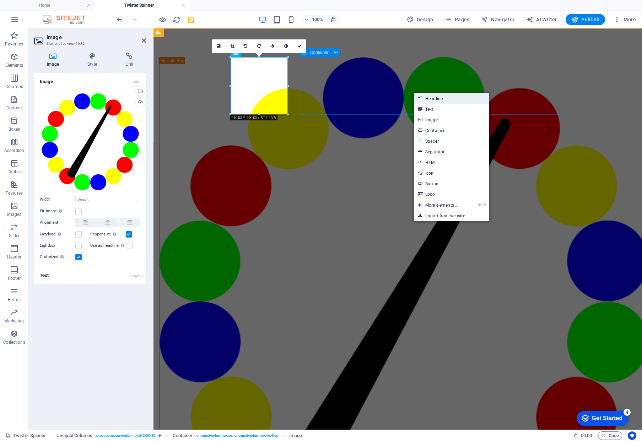
click at [396, 97] on link "Headline" at bounding box center [451, 98] width 75 height 11
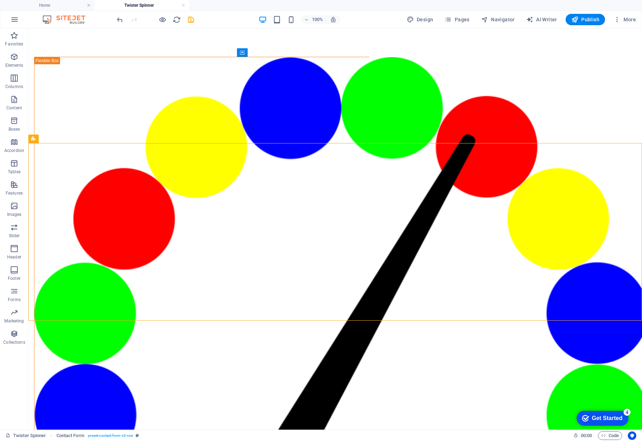
click at [396, 20] on span "Publish" at bounding box center [585, 19] width 28 height 7
